Goal: Task Accomplishment & Management: Manage account settings

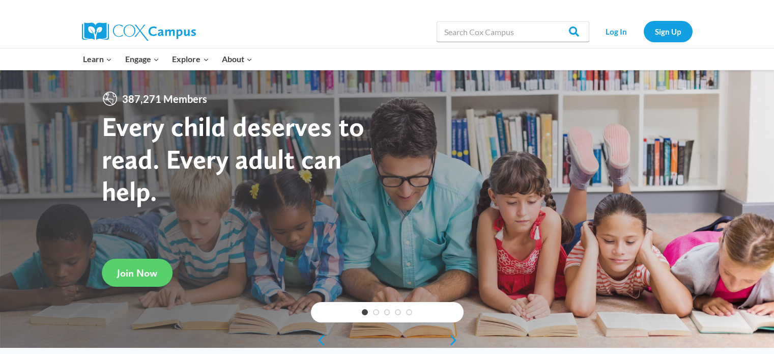
click at [616, 32] on link "Log In" at bounding box center [616, 31] width 44 height 21
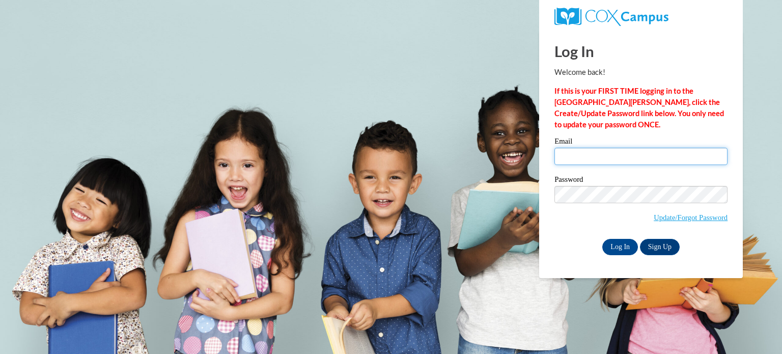
click at [590, 156] on input "Email" at bounding box center [640, 156] width 173 height 17
type input "kjohnson@kusd.edu"
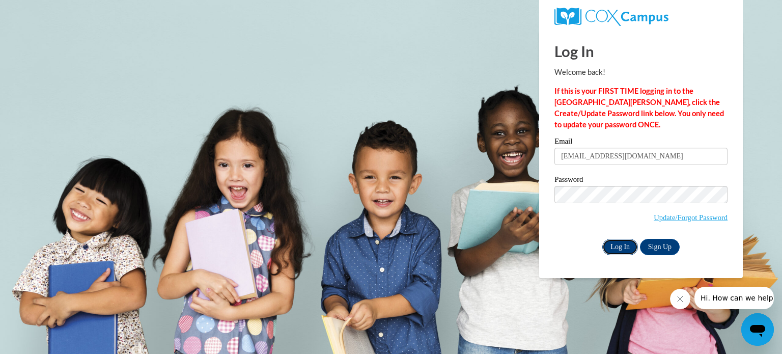
click at [617, 244] on input "Log In" at bounding box center [620, 247] width 36 height 16
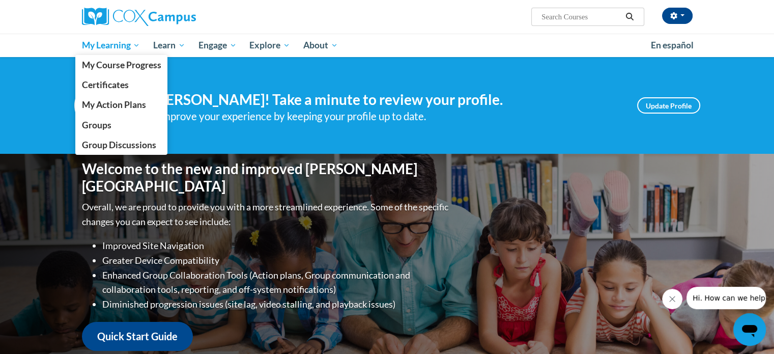
click at [130, 46] on span "My Learning" at bounding box center [110, 45] width 59 height 12
click at [97, 124] on span "Groups" at bounding box center [96, 125] width 30 height 11
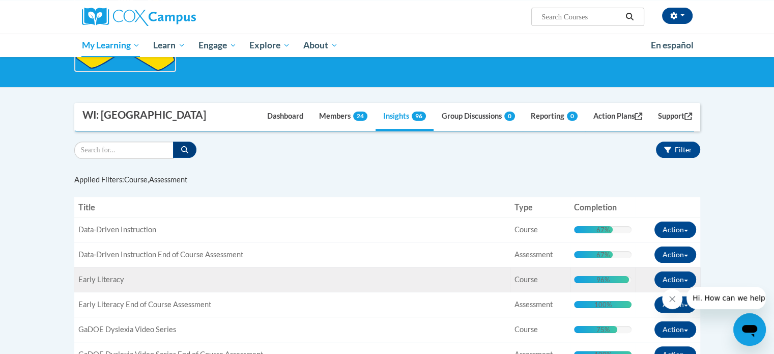
scroll to position [254, 0]
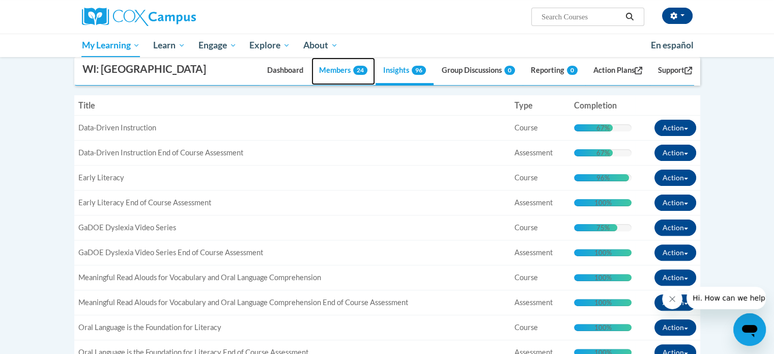
click at [328, 70] on link "Members 24" at bounding box center [343, 71] width 64 height 27
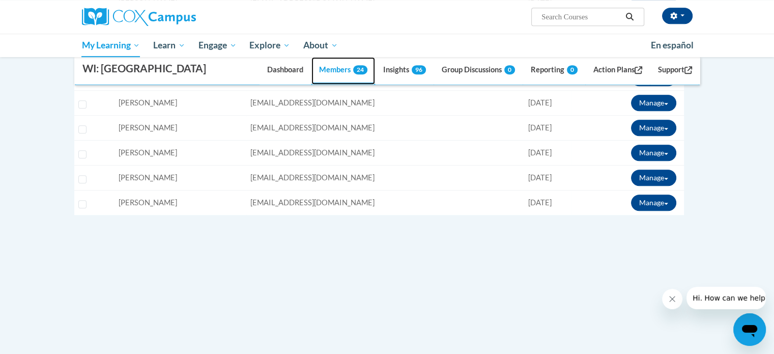
scroll to position [712, 0]
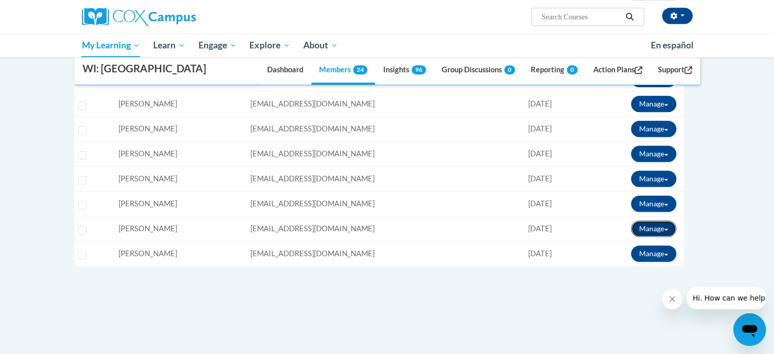
click at [670, 226] on button "Manage" at bounding box center [653, 228] width 45 height 16
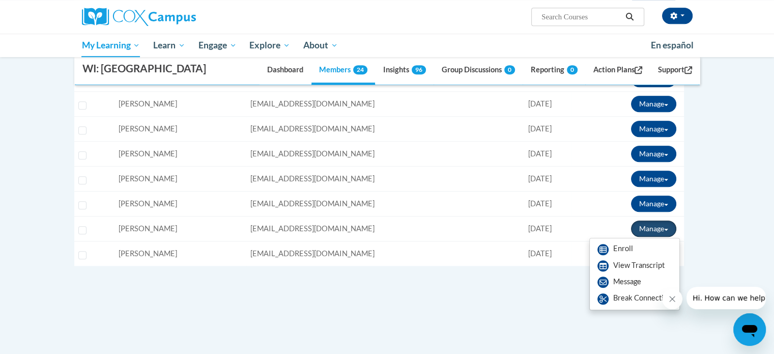
click at [670, 226] on button "Manage" at bounding box center [653, 228] width 45 height 16
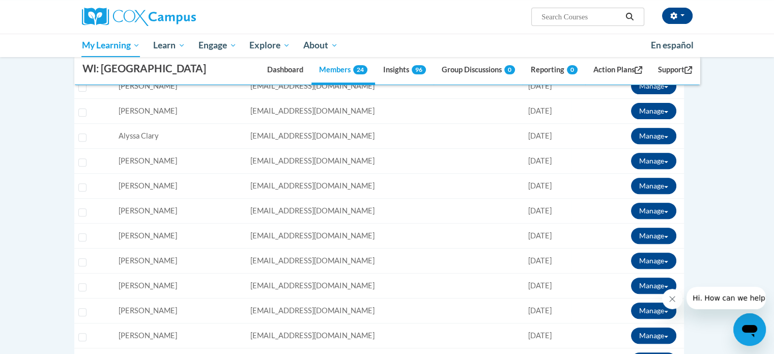
scroll to position [305, 0]
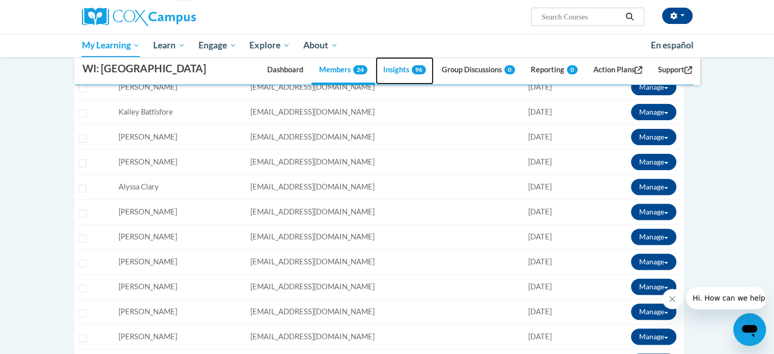
click at [384, 70] on link "Insights 96" at bounding box center [405, 71] width 58 height 27
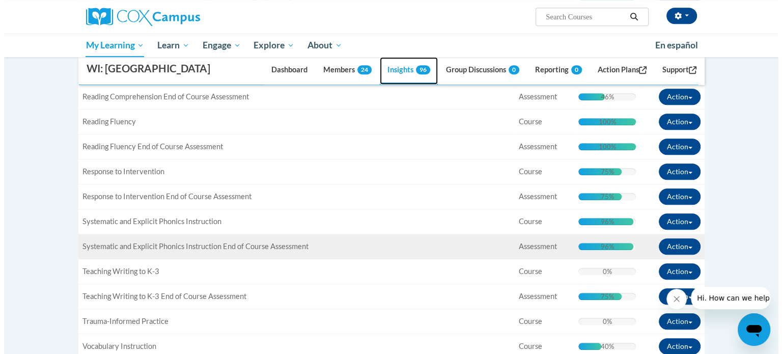
scroll to position [509, 0]
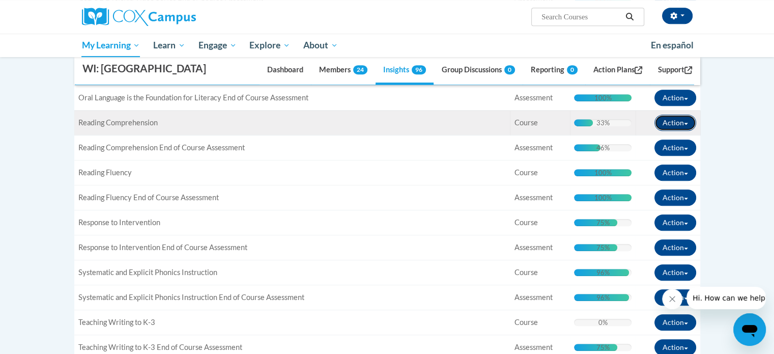
click at [686, 123] on span "button" at bounding box center [686, 124] width 4 height 2
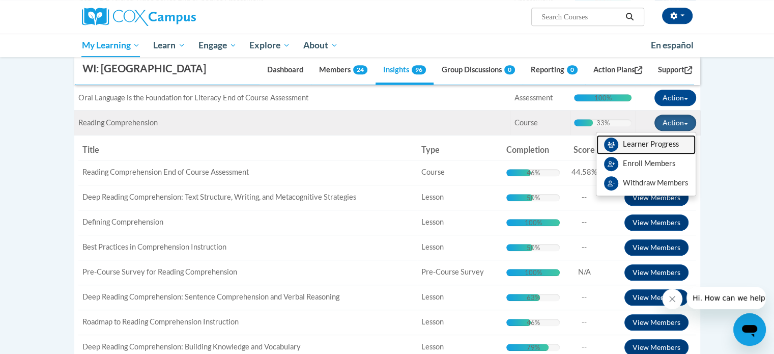
click at [629, 145] on link "Learner Progress" at bounding box center [645, 144] width 99 height 19
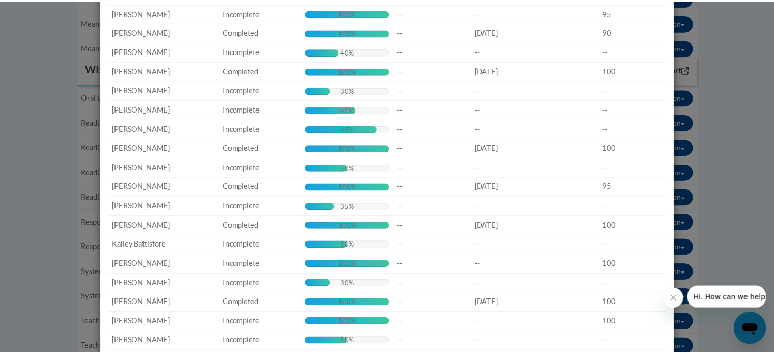
scroll to position [0, 0]
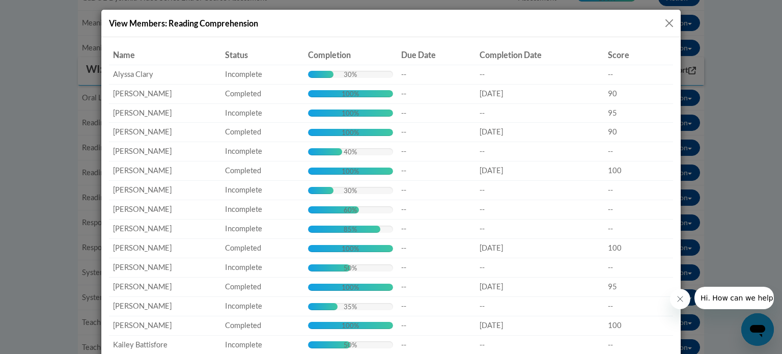
click at [663, 24] on button "Close" at bounding box center [669, 23] width 13 height 13
